Goal: Task Accomplishment & Management: Use online tool/utility

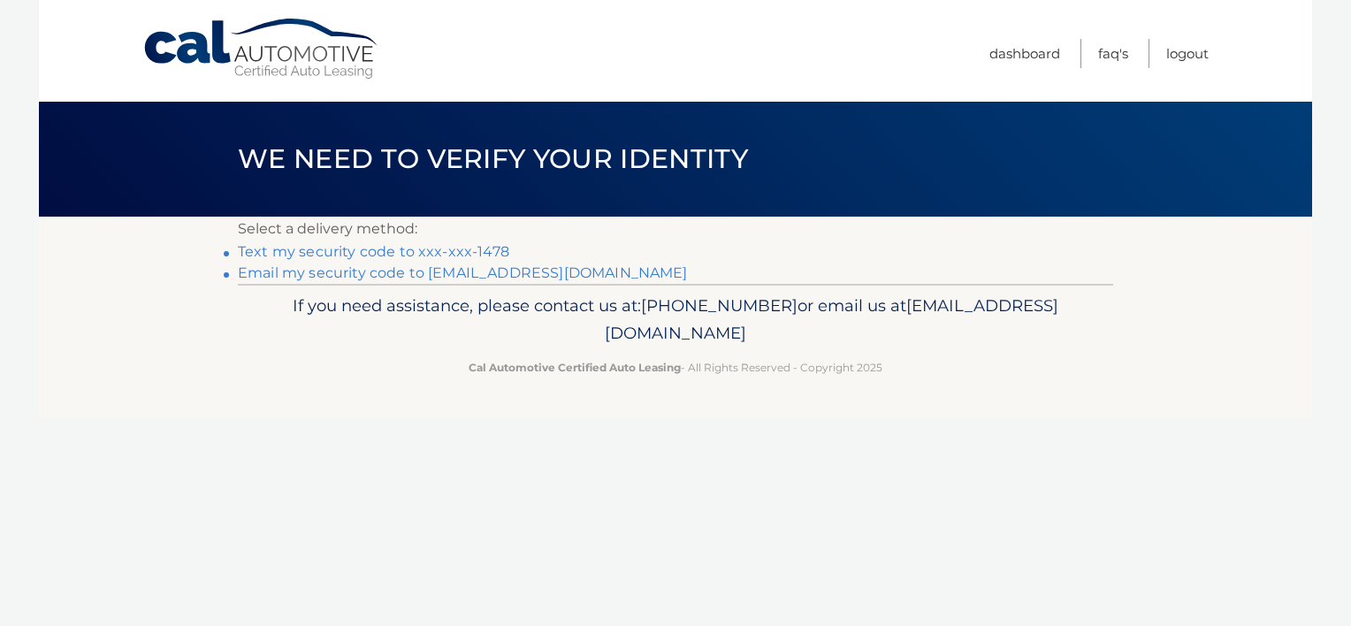
click at [482, 252] on link "Text my security code to xxx-xxx-1478" at bounding box center [373, 251] width 271 height 17
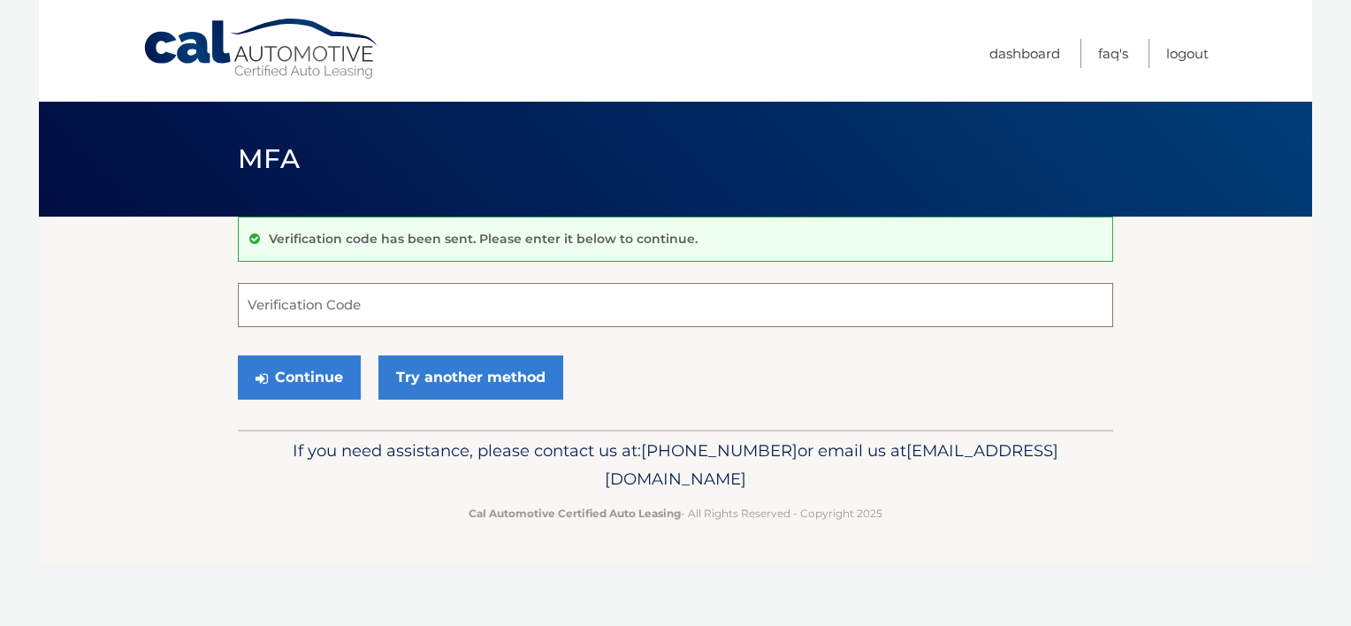
click at [414, 305] on input "Verification Code" at bounding box center [675, 305] width 875 height 44
type input "691861"
click at [294, 387] on button "Continue" at bounding box center [299, 377] width 123 height 44
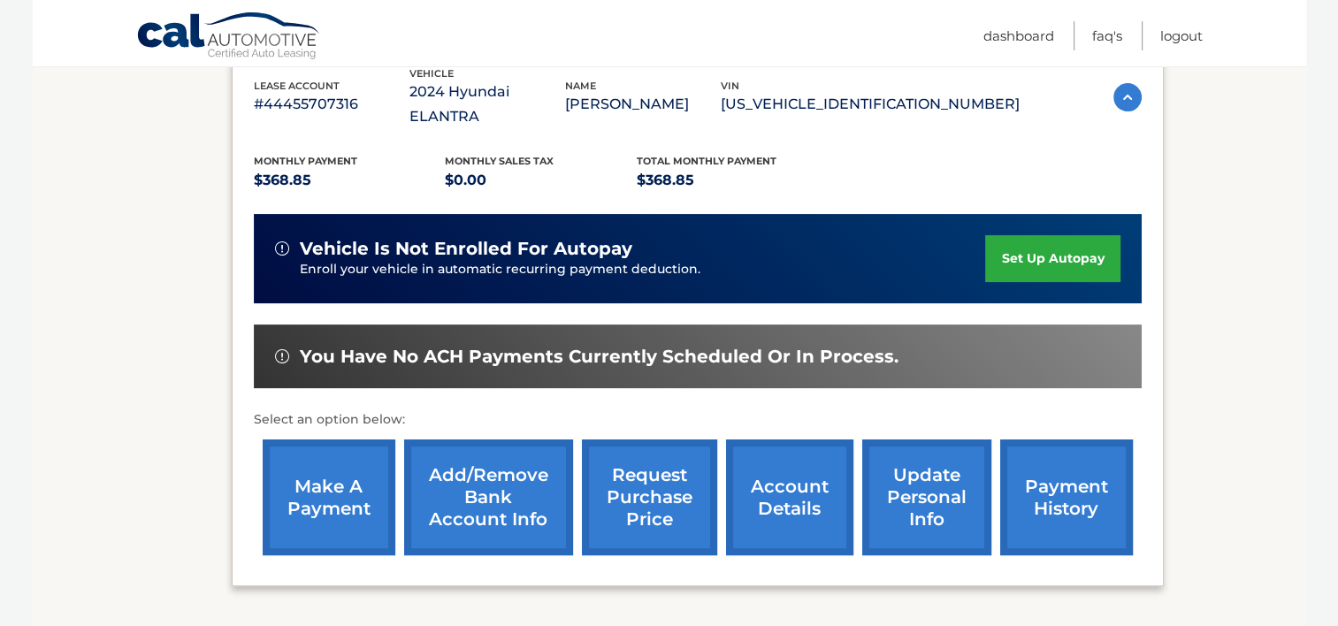
scroll to position [354, 0]
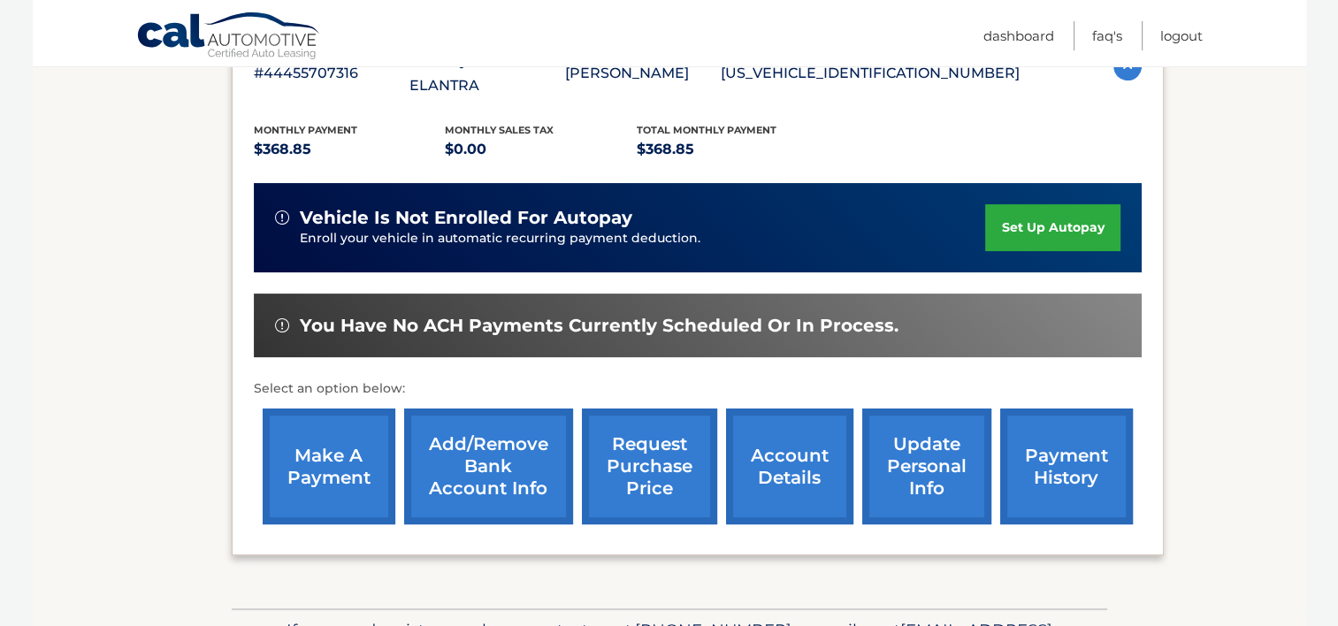
click at [350, 440] on link "make a payment" at bounding box center [329, 467] width 133 height 116
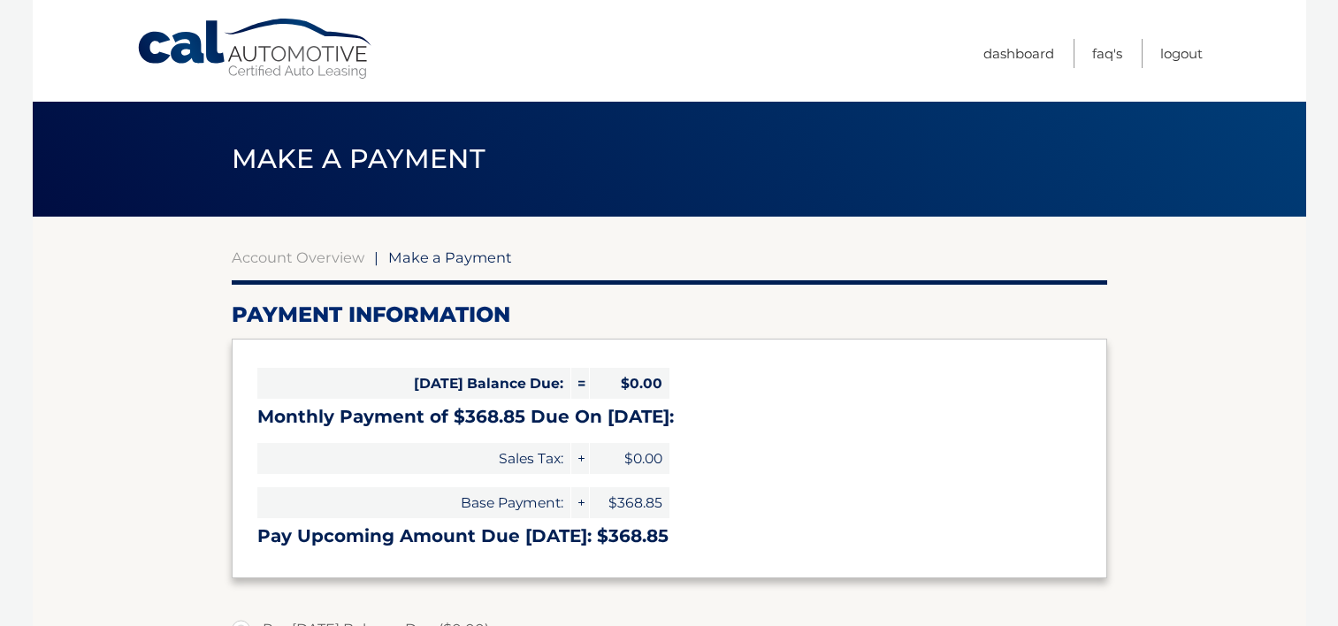
select select "MGU1OTgyMzItZjQ1Zi00ZjYzLTk4ZGQtYjc1Njg0M2Q5NTkx"
